Goal: Find specific page/section: Find specific page/section

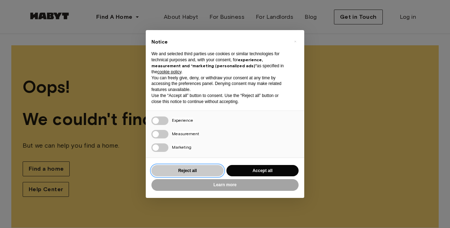
click at [209, 174] on button "Reject all" at bounding box center [187, 171] width 72 height 12
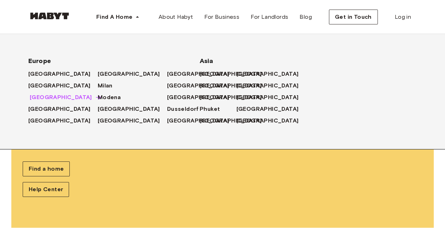
click at [37, 96] on span "[GEOGRAPHIC_DATA]" at bounding box center [61, 97] width 62 height 8
